Goal: Transaction & Acquisition: Purchase product/service

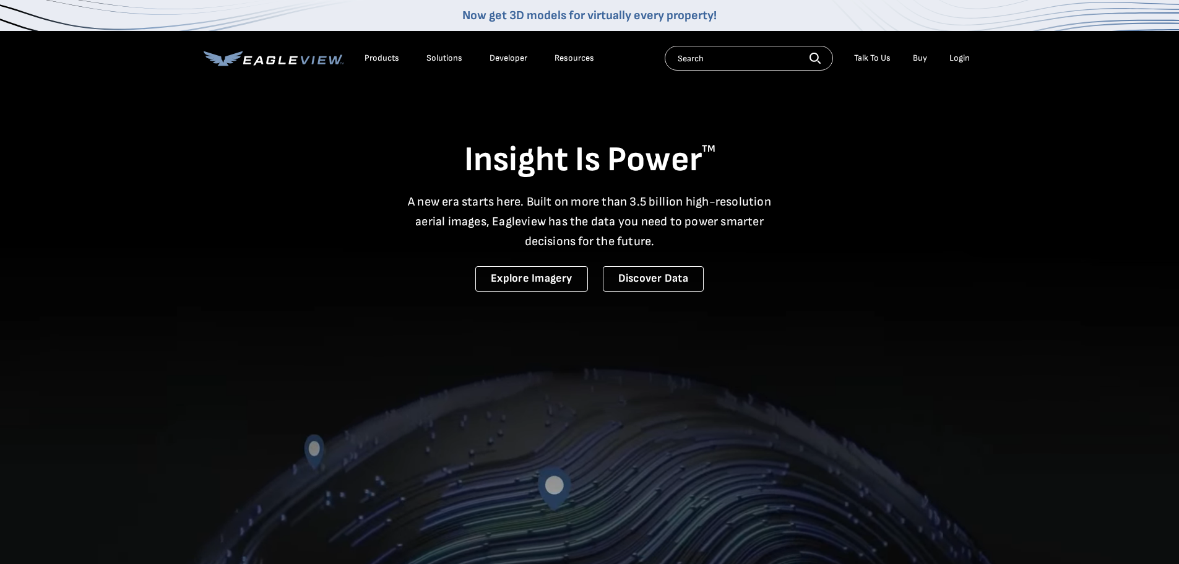
click at [960, 56] on div "Login" at bounding box center [960, 58] width 20 height 11
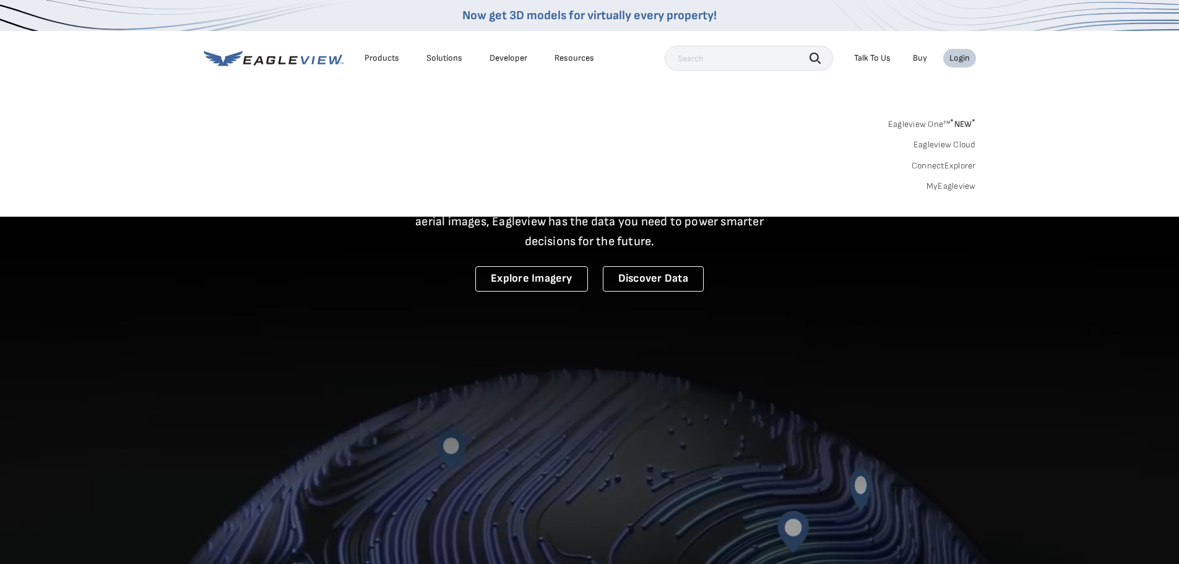
click at [948, 189] on link "MyEagleview" at bounding box center [952, 186] width 50 height 11
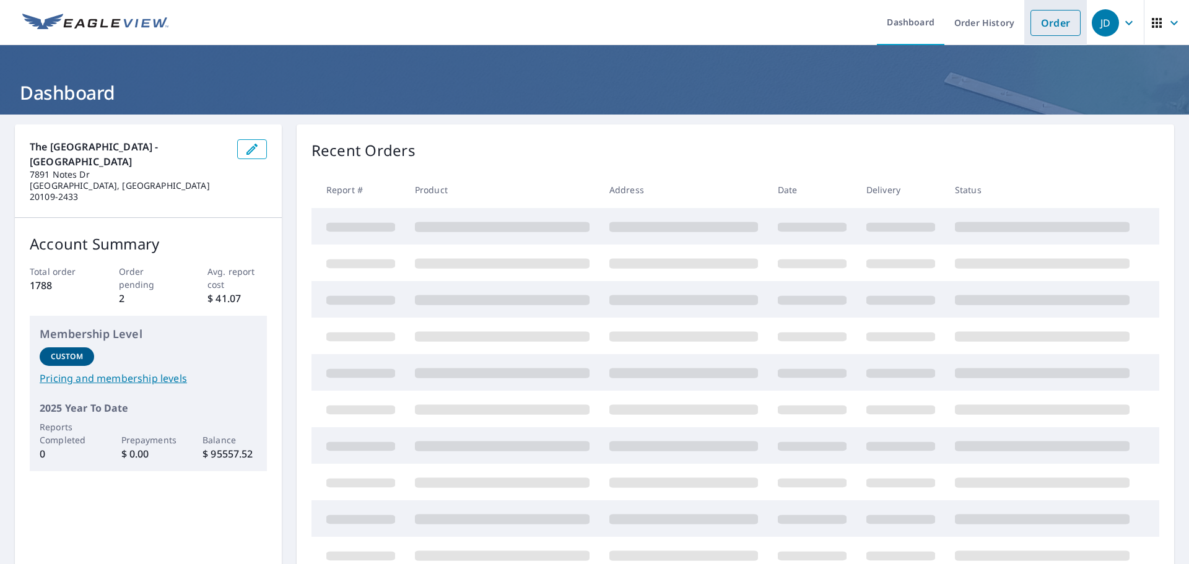
click at [1048, 27] on link "Order" at bounding box center [1055, 23] width 50 height 26
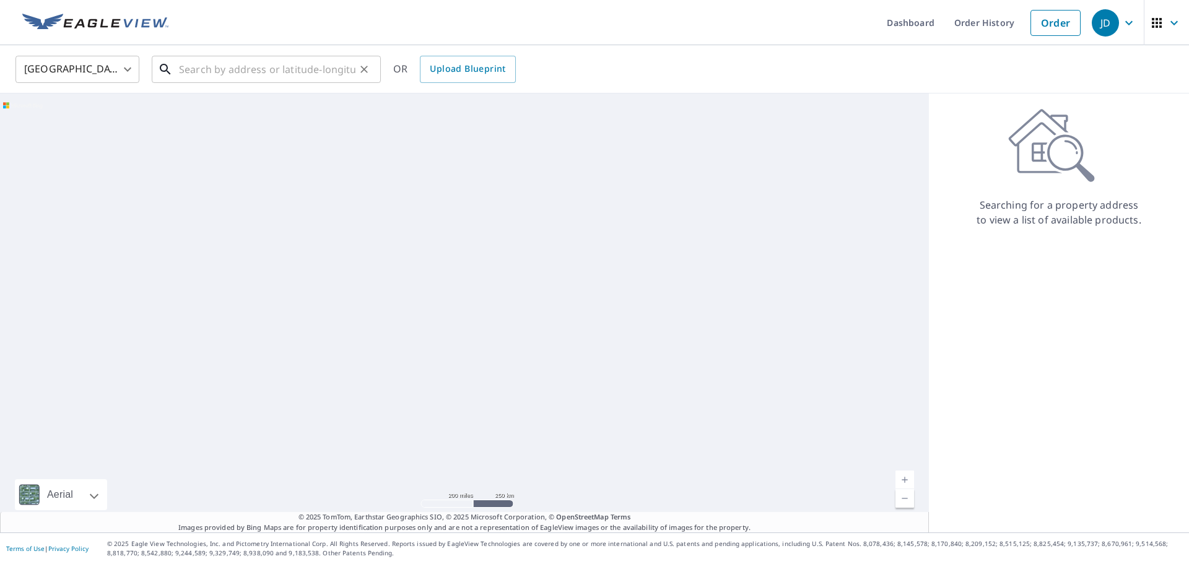
click at [283, 73] on input "text" at bounding box center [267, 69] width 176 height 35
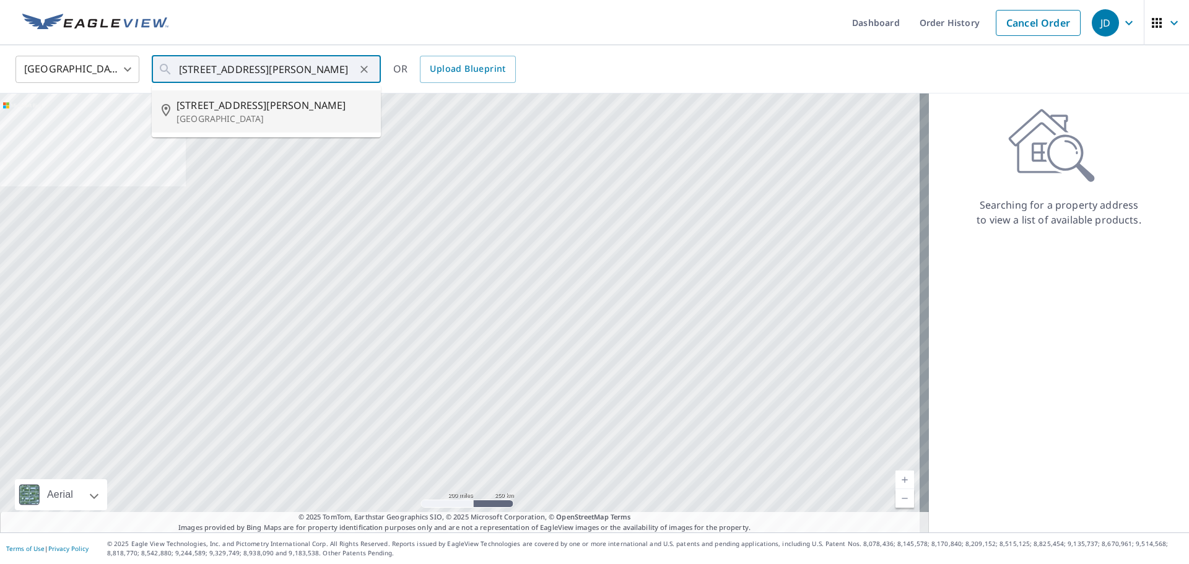
type input "[STREET_ADDRESS][PERSON_NAME]"
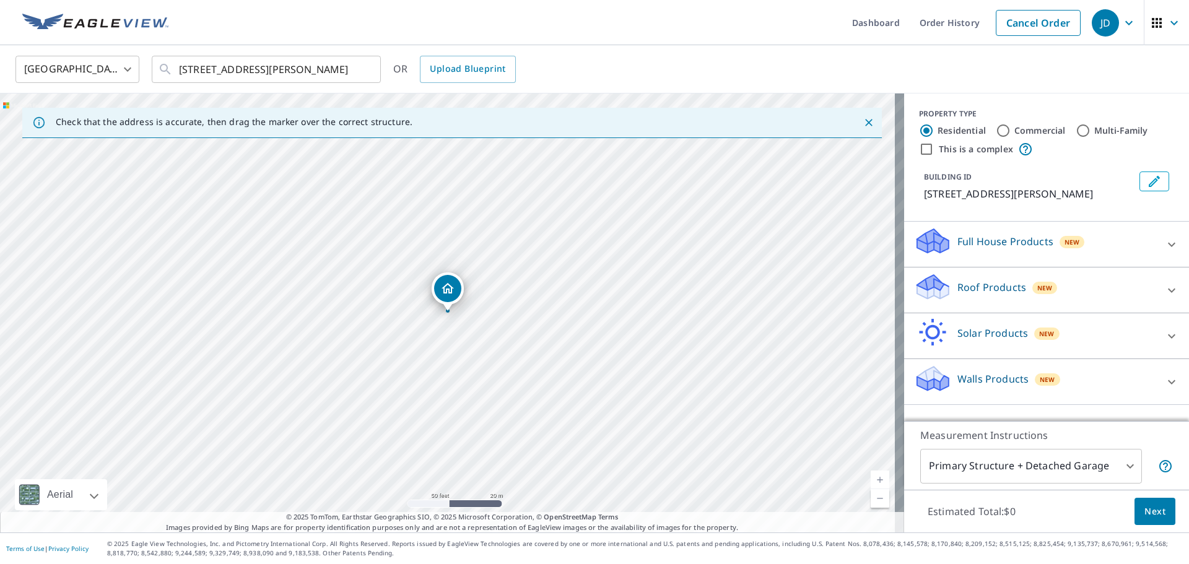
click at [1008, 297] on div "Roof Products New" at bounding box center [1035, 289] width 243 height 35
click at [914, 334] on div "Premium $20.5 - $66" at bounding box center [1046, 325] width 265 height 35
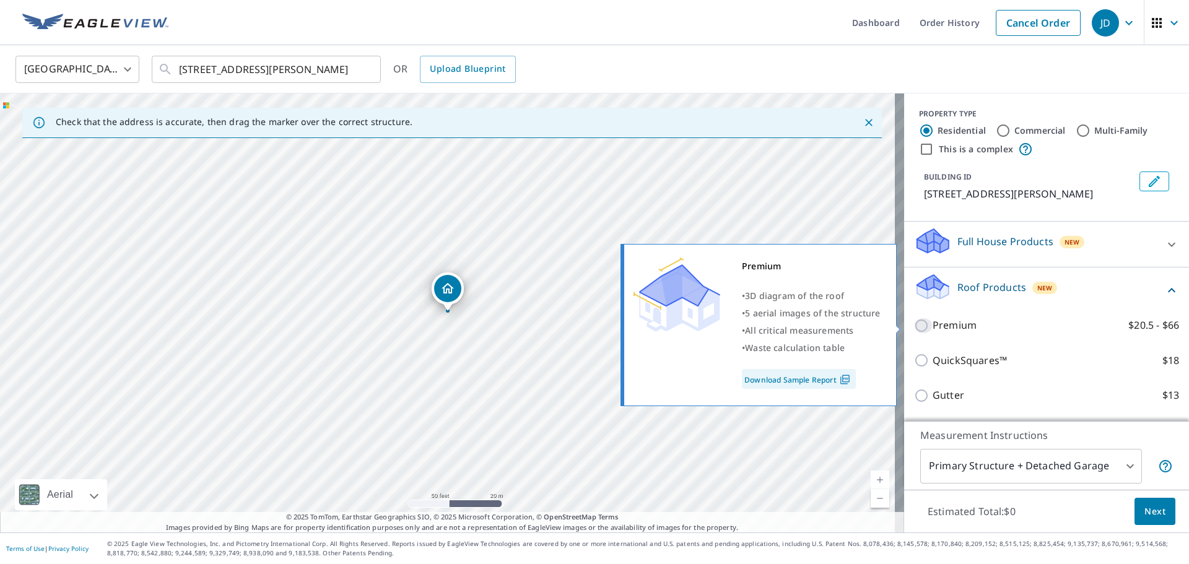
click at [914, 325] on input "Premium $20.5 - $66" at bounding box center [923, 325] width 19 height 15
checkbox input "true"
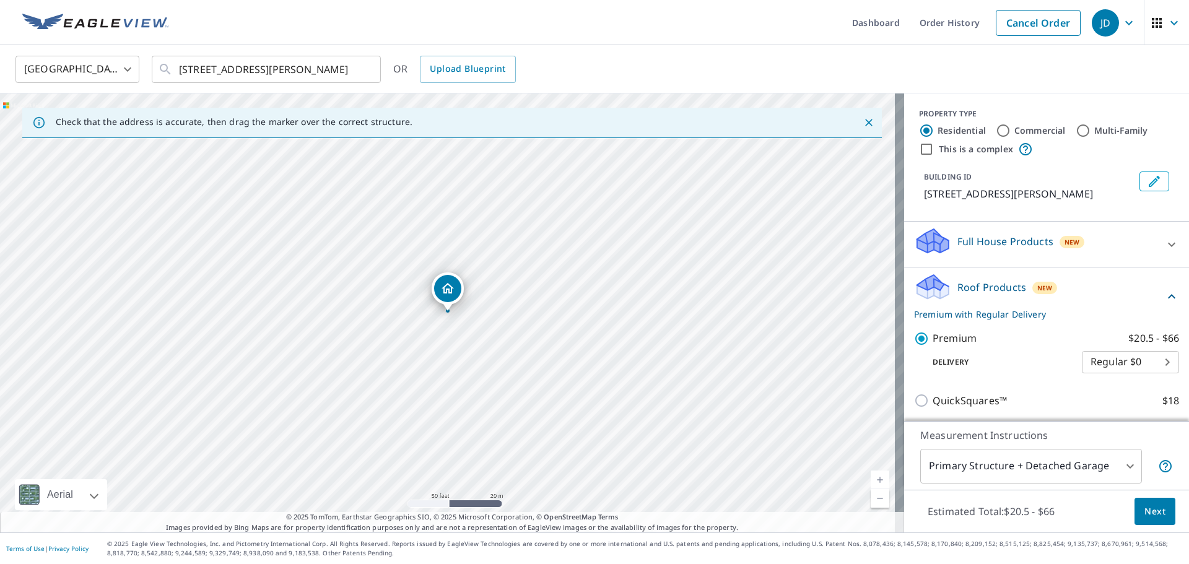
click at [1149, 504] on span "Next" at bounding box center [1154, 511] width 21 height 15
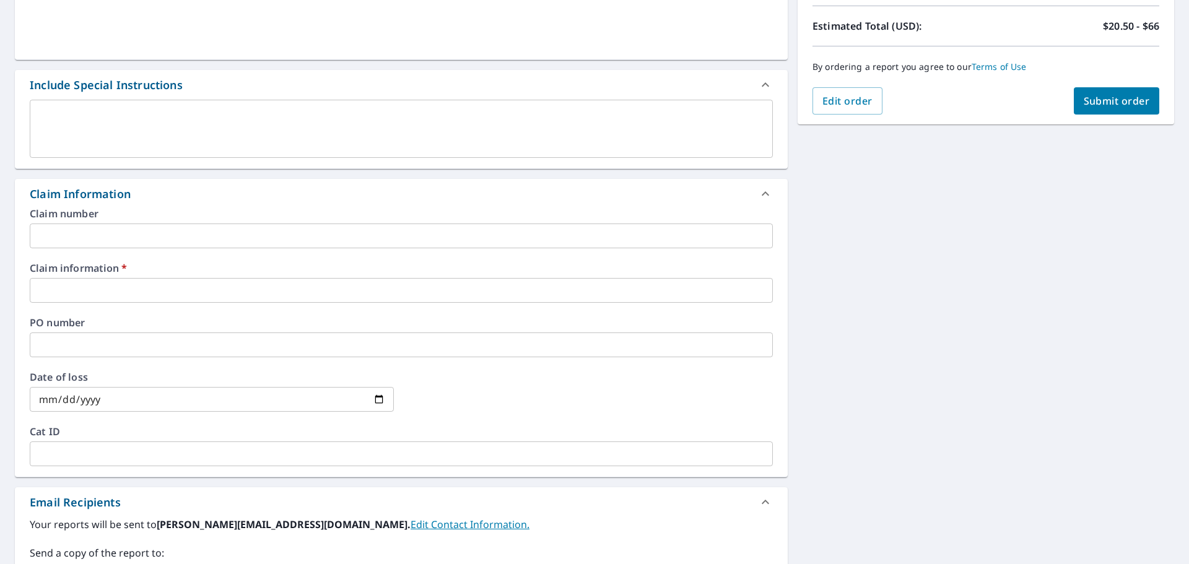
scroll to position [310, 0]
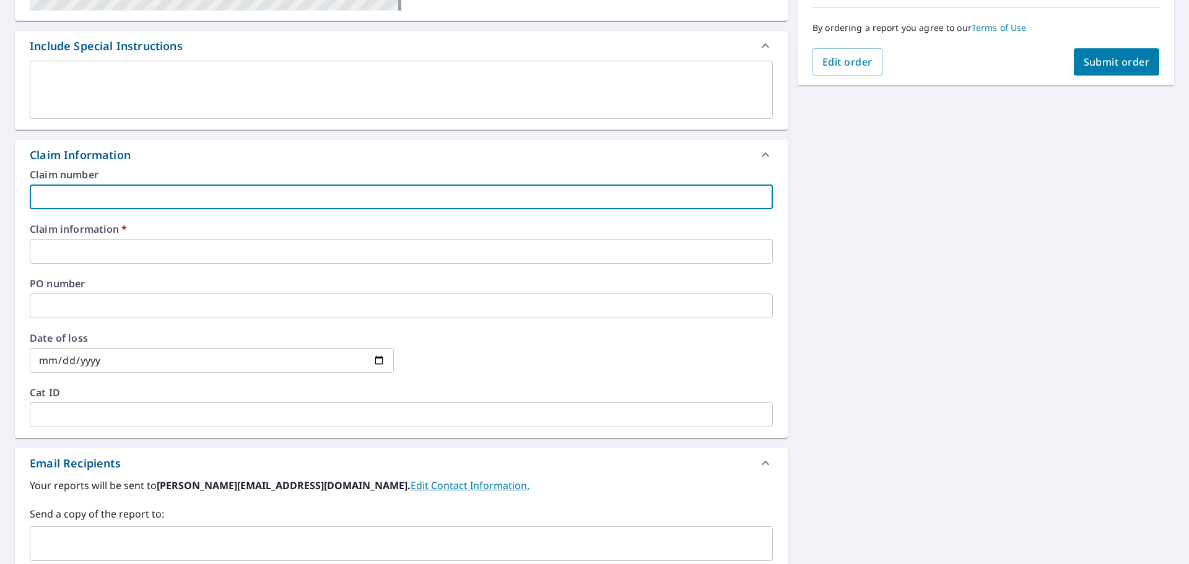
click at [196, 196] on input "text" at bounding box center [401, 196] width 743 height 25
type input "0000"
checkbox input "true"
click at [179, 259] on input "text" at bounding box center [401, 251] width 743 height 25
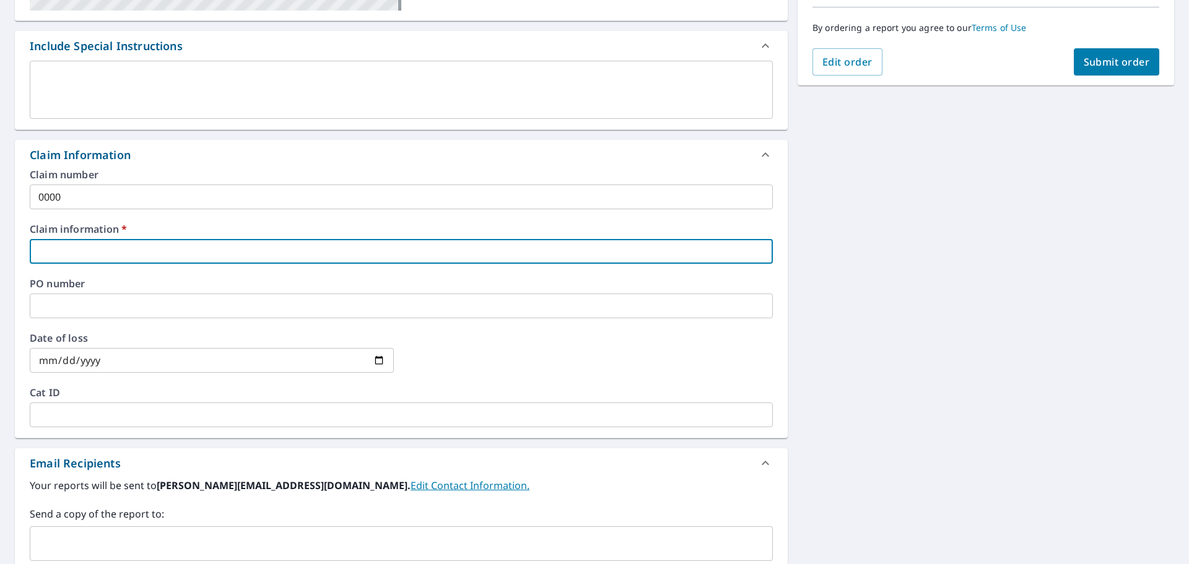
type input "0000"
click at [1090, 64] on span "Submit order" at bounding box center [1116, 62] width 66 height 14
checkbox input "true"
